Goal: Transaction & Acquisition: Obtain resource

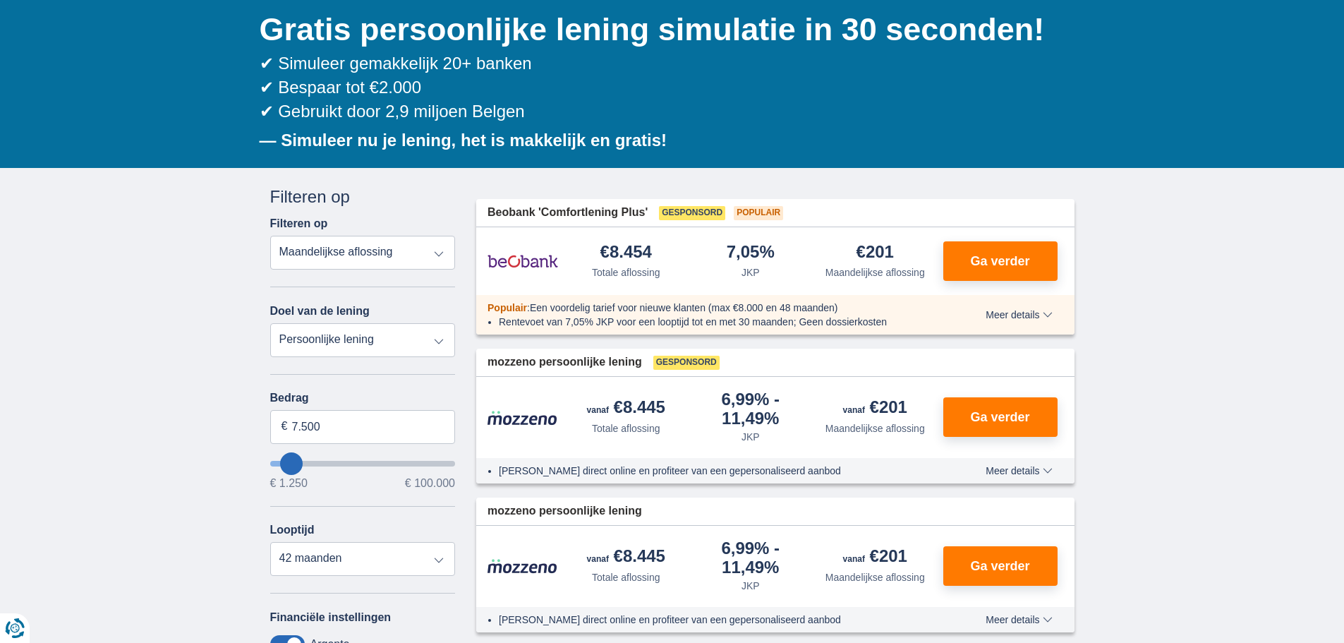
scroll to position [141, 0]
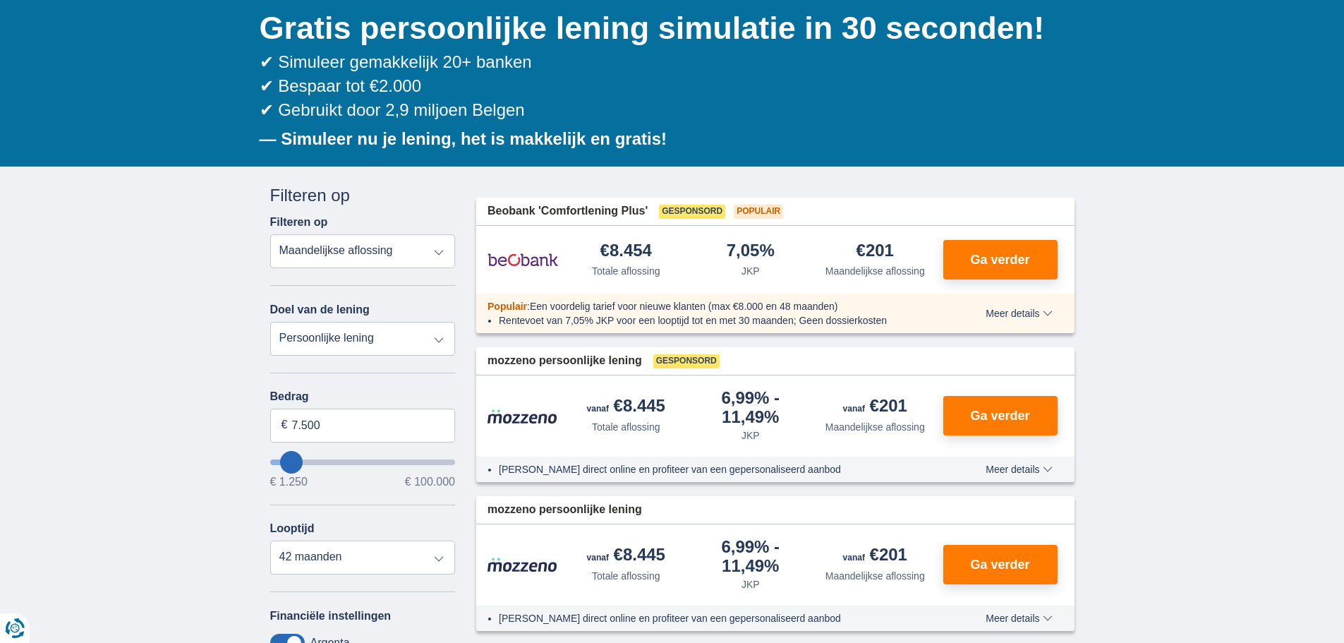
click at [422, 341] on select "Persoonlijke lening Auto Moto / fiets Mobilhome / caravan Renovatie Energie Sch…" at bounding box center [363, 339] width 186 height 34
select select "overdrafts"
click at [270, 322] on select "Persoonlijke lening Auto Moto / fiets Mobilhome / caravan Renovatie Energie Sch…" at bounding box center [363, 339] width 186 height 34
type input "2.000"
type input "2500"
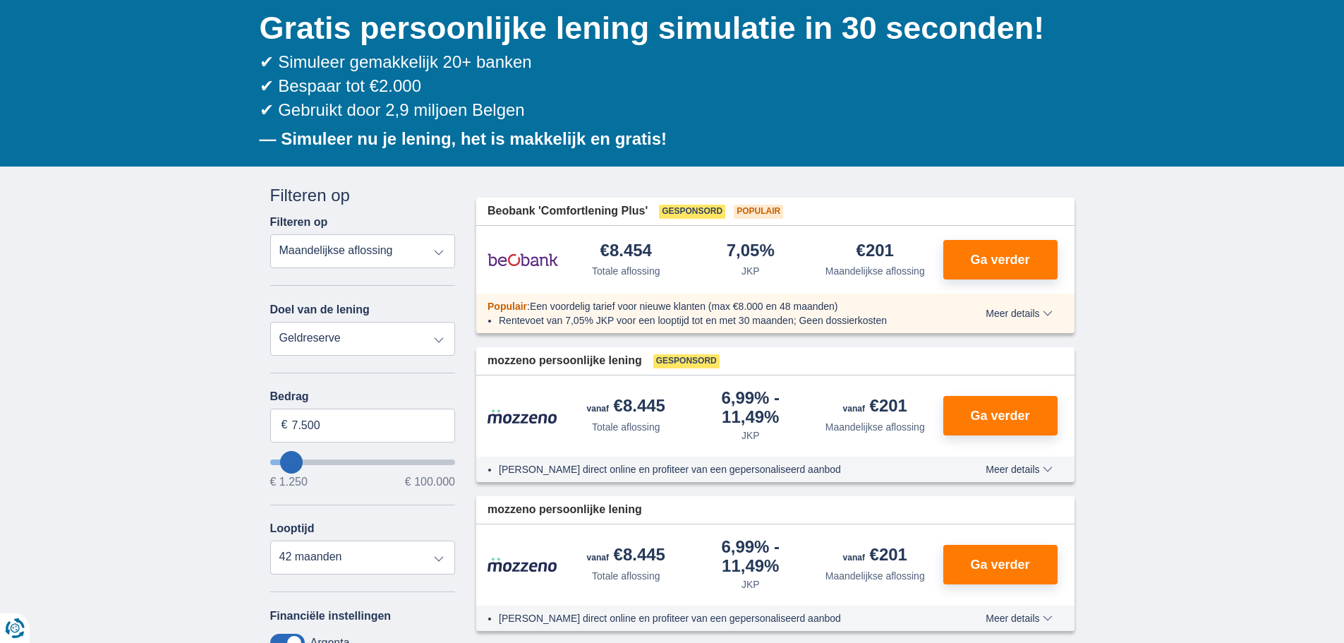
select select "24"
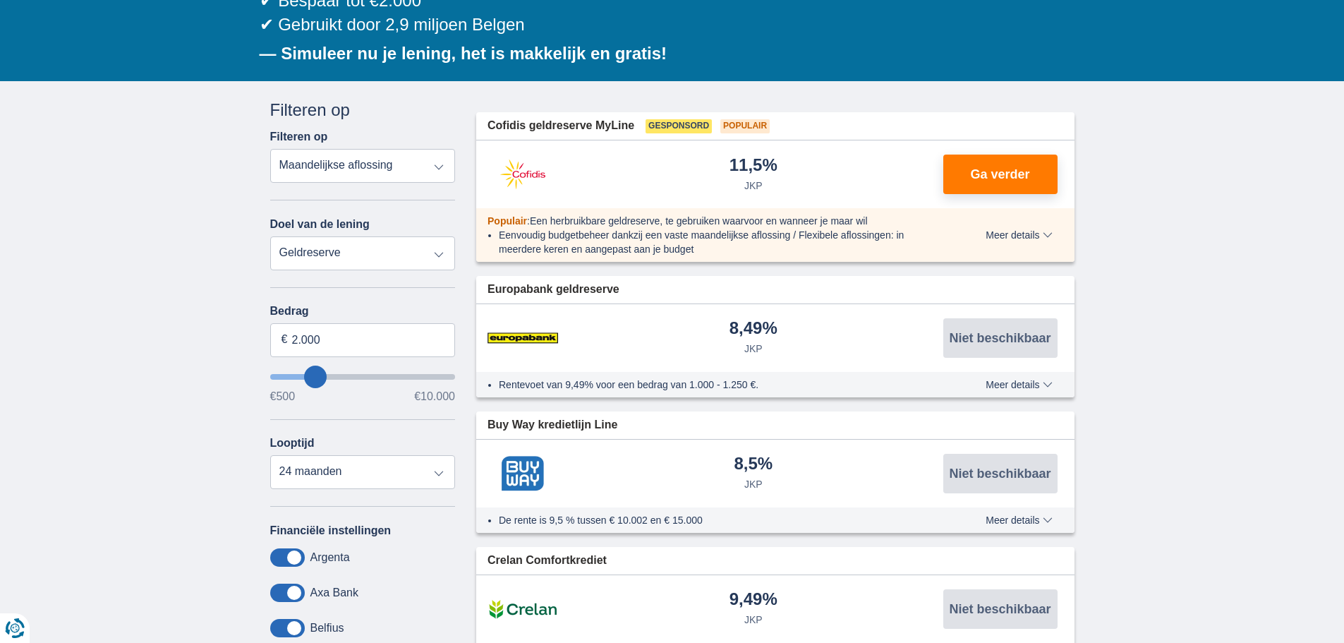
scroll to position [282, 0]
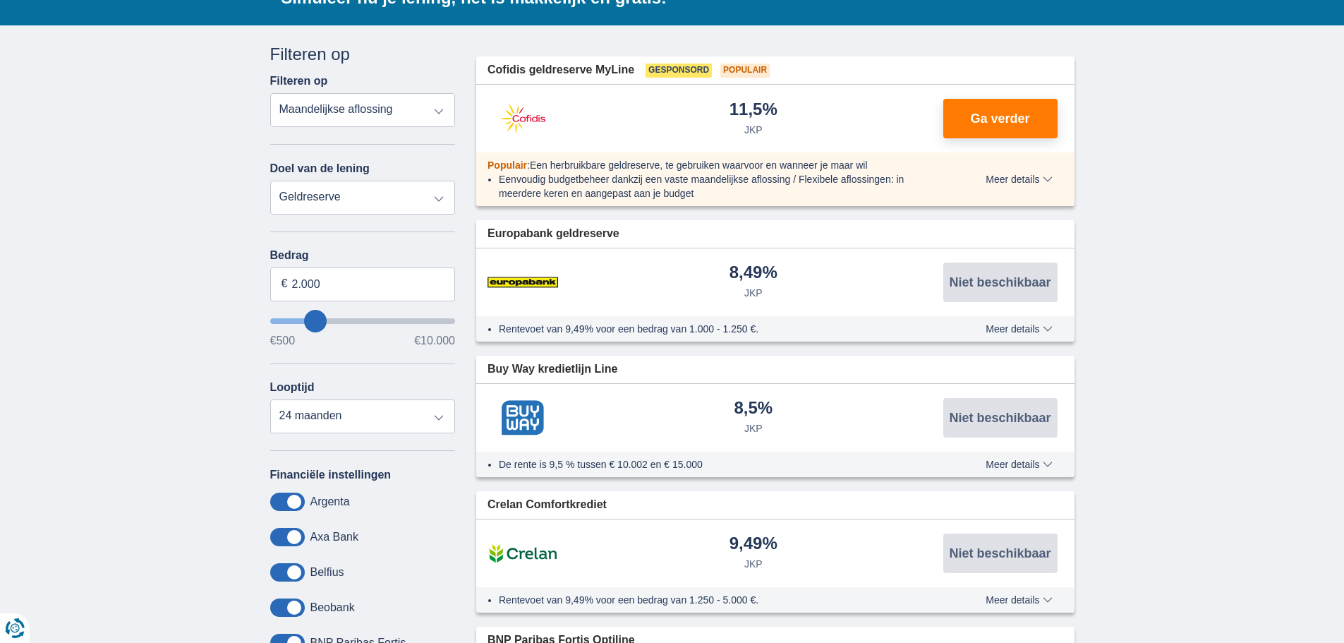
type input "3.500"
type input "3500"
select select "30"
type input "2.500"
type input "2500"
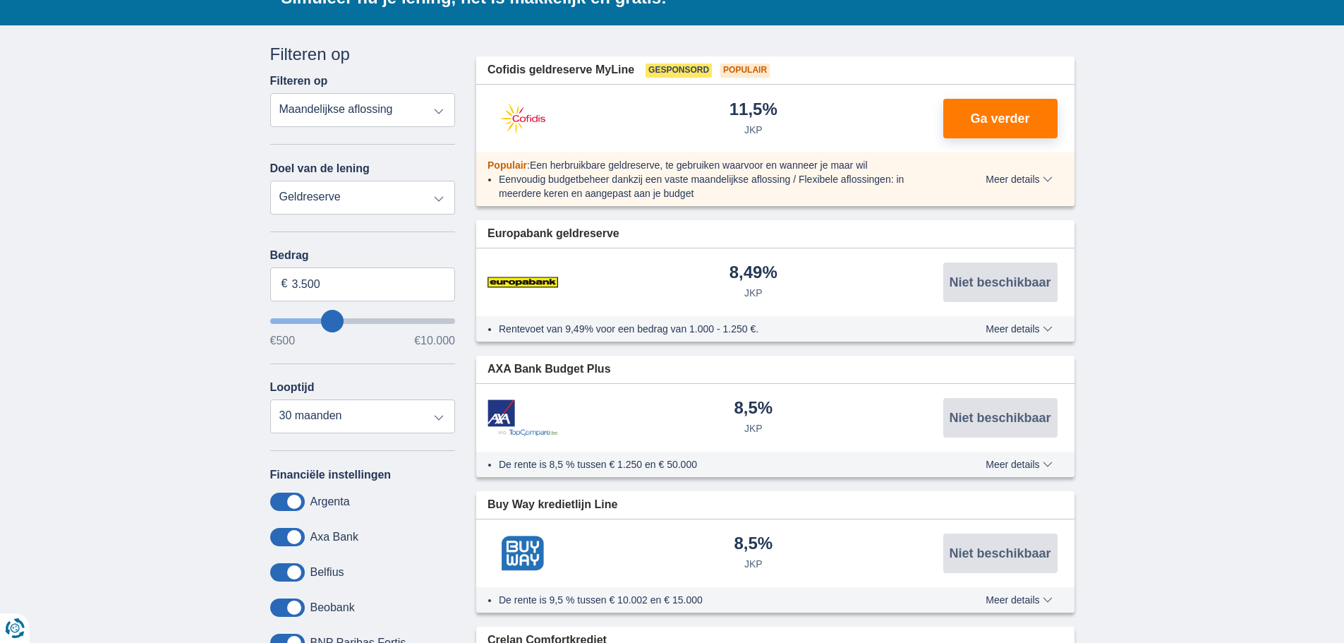
select select "24"
type input "2500"
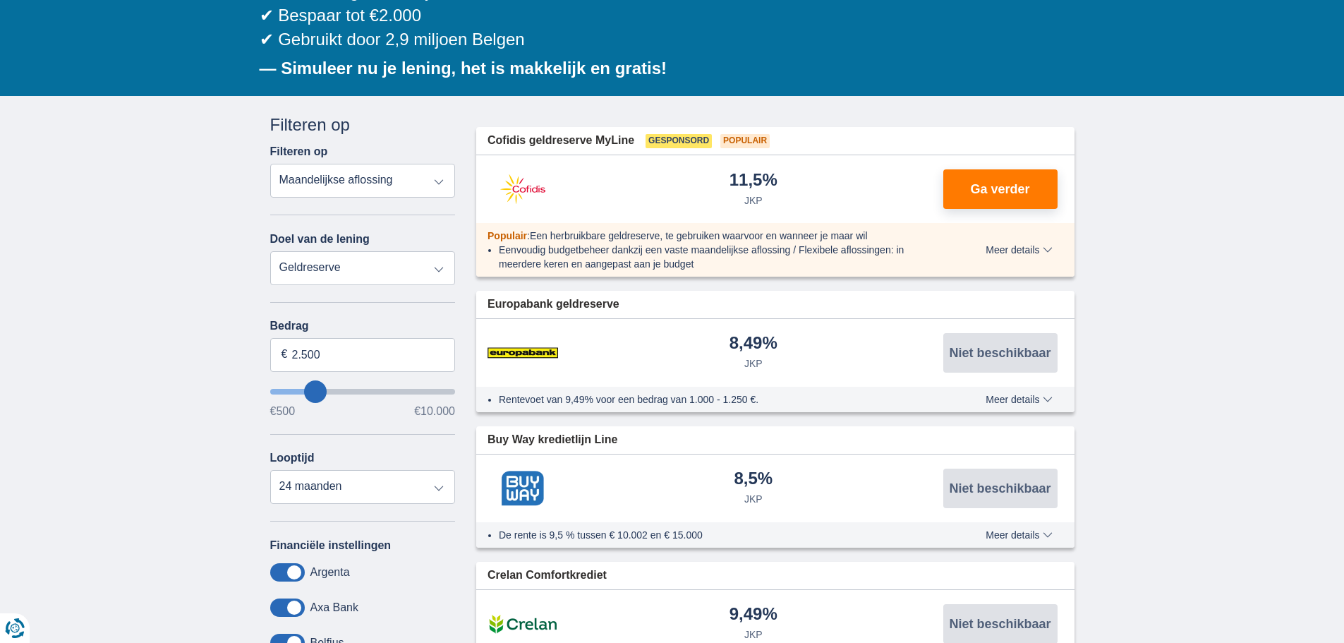
scroll to position [141, 0]
